Goal: Complete application form

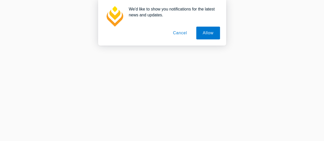
scroll to position [250, 0]
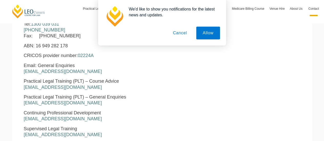
click at [184, 31] on button "Cancel" at bounding box center [179, 33] width 27 height 13
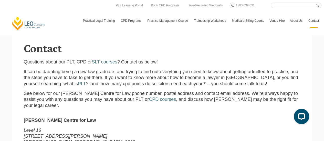
scroll to position [58, 0]
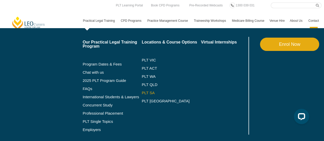
click at [148, 91] on link "PLT SA" at bounding box center [171, 93] width 59 height 4
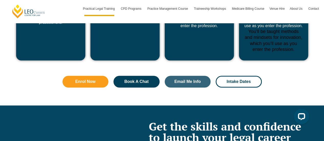
scroll to position [2114, 0]
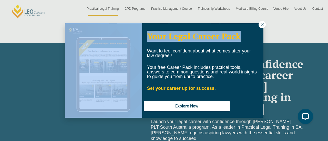
drag, startPoint x: 260, startPoint y: 28, endPoint x: 260, endPoint y: 16, distance: 12.5
click at [260, 16] on div "Your Legal Career Pack Want to feel confident about what comes after your law d…" at bounding box center [164, 70] width 328 height 141
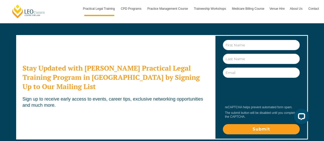
scroll to position [2879, 0]
